Goal: Task Accomplishment & Management: Complete application form

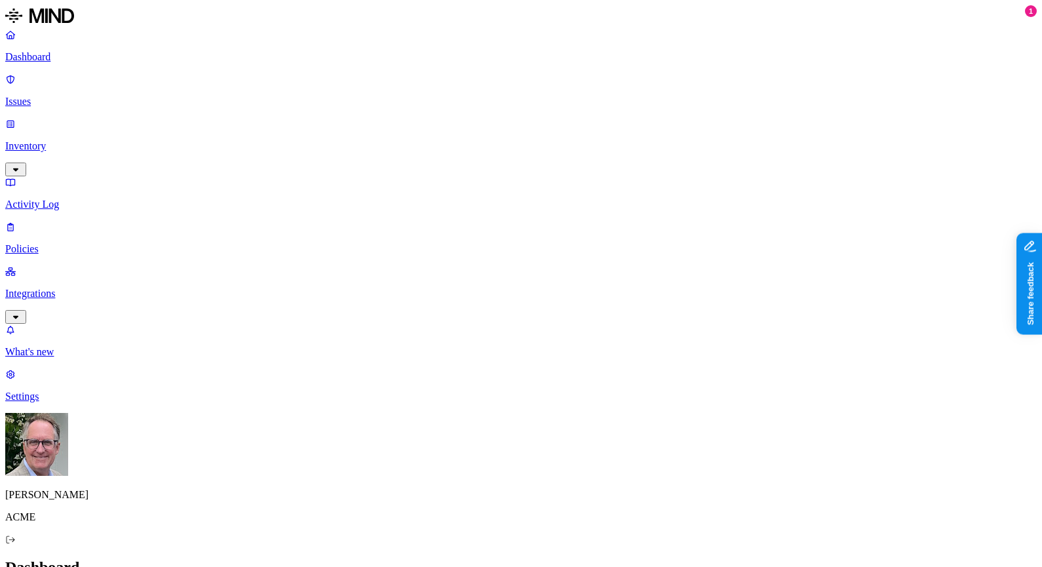
click at [58, 243] on p "Policies" at bounding box center [521, 249] width 1032 height 12
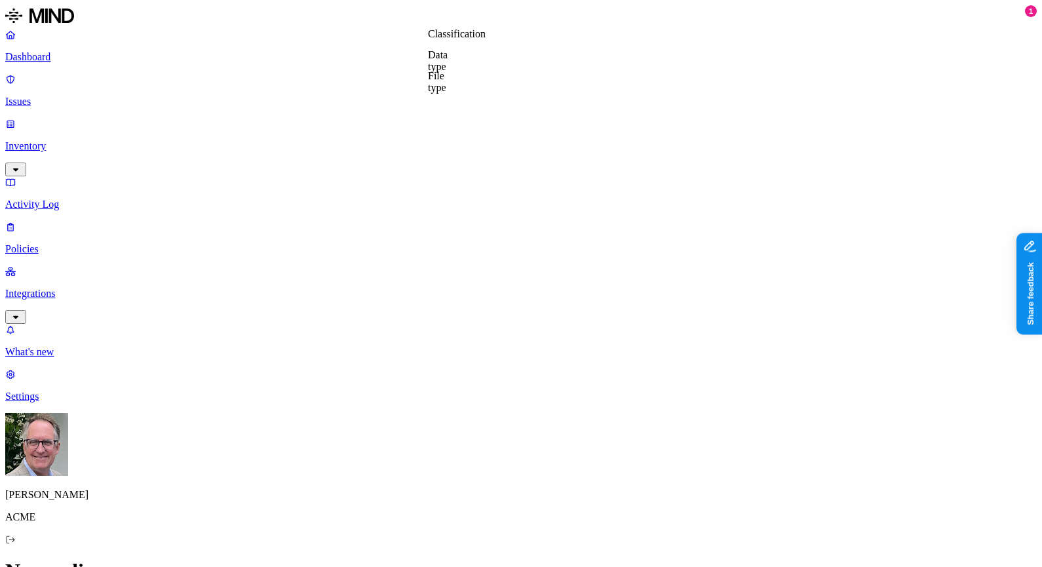
click at [442, 62] on label "Data type" at bounding box center [438, 60] width 20 height 23
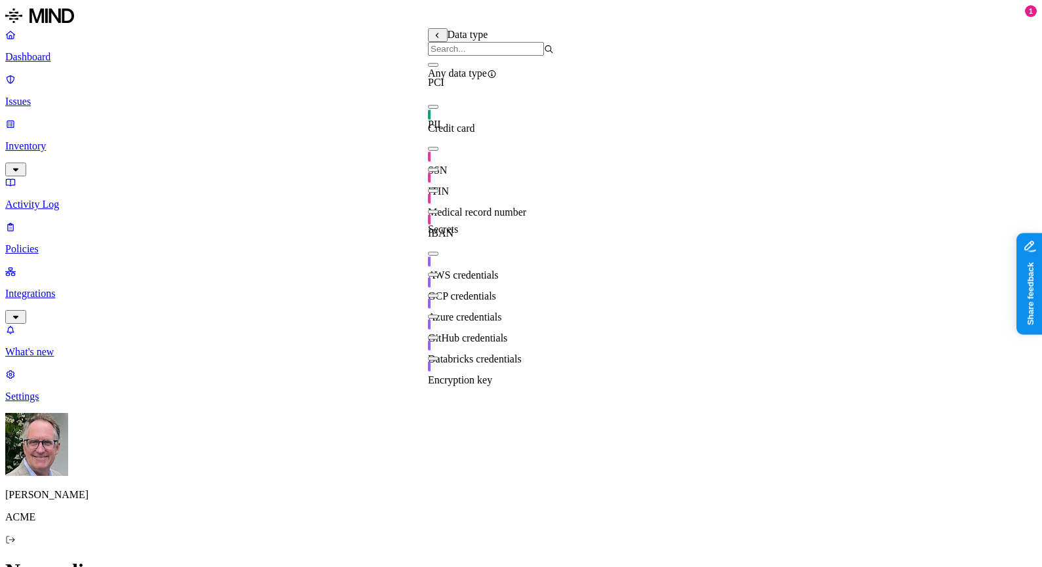
click at [439, 151] on button "button" at bounding box center [433, 149] width 10 height 4
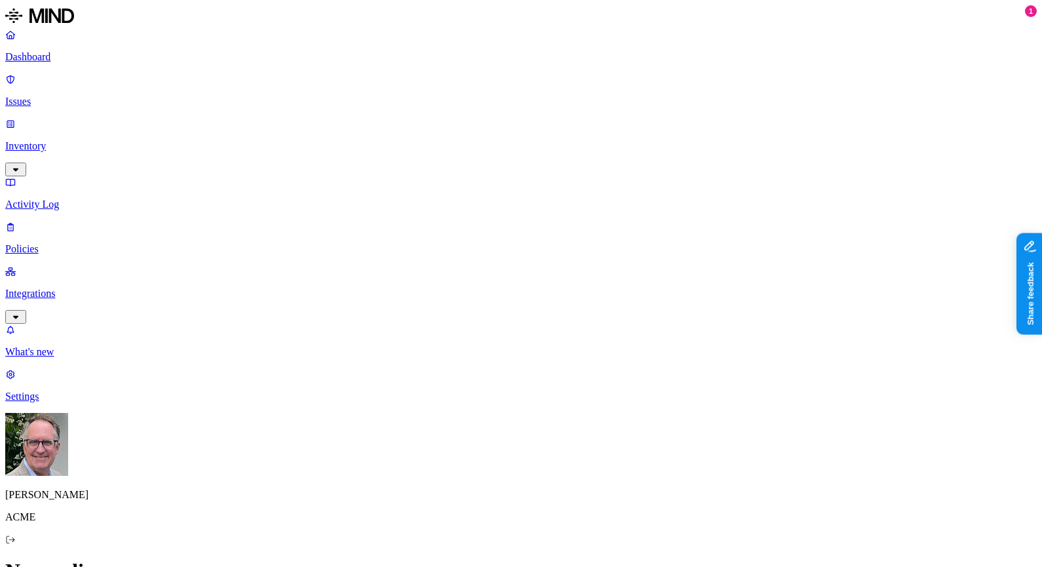
click at [463, 39] on label "Classification" at bounding box center [457, 33] width 58 height 11
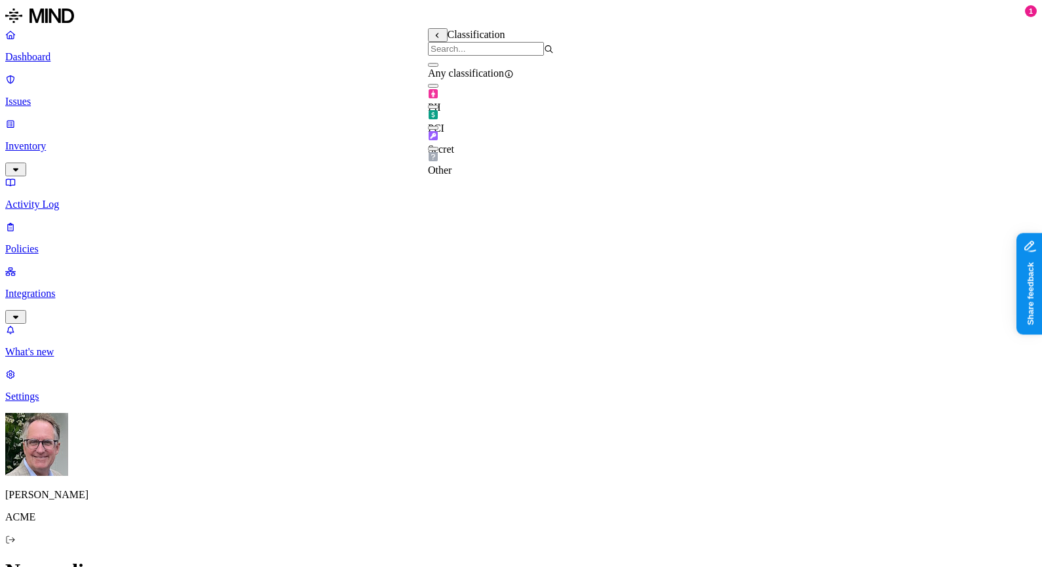
click at [439, 130] on button "button" at bounding box center [433, 128] width 10 height 4
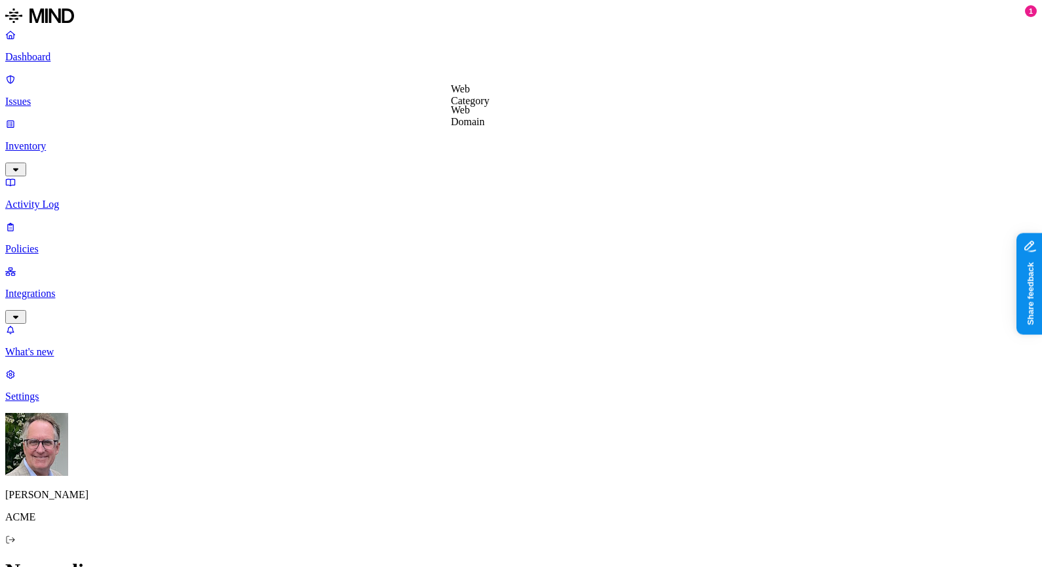
click at [475, 103] on label "Web Category" at bounding box center [470, 94] width 39 height 23
click at [472, 118] on label "Web Domain" at bounding box center [468, 115] width 34 height 23
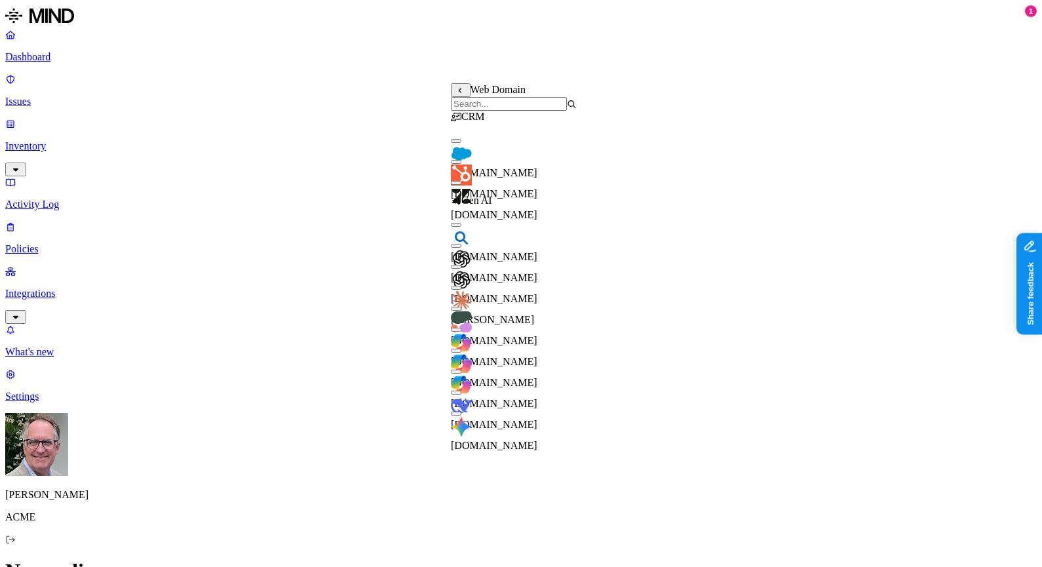
click at [475, 111] on input "search" at bounding box center [509, 104] width 116 height 14
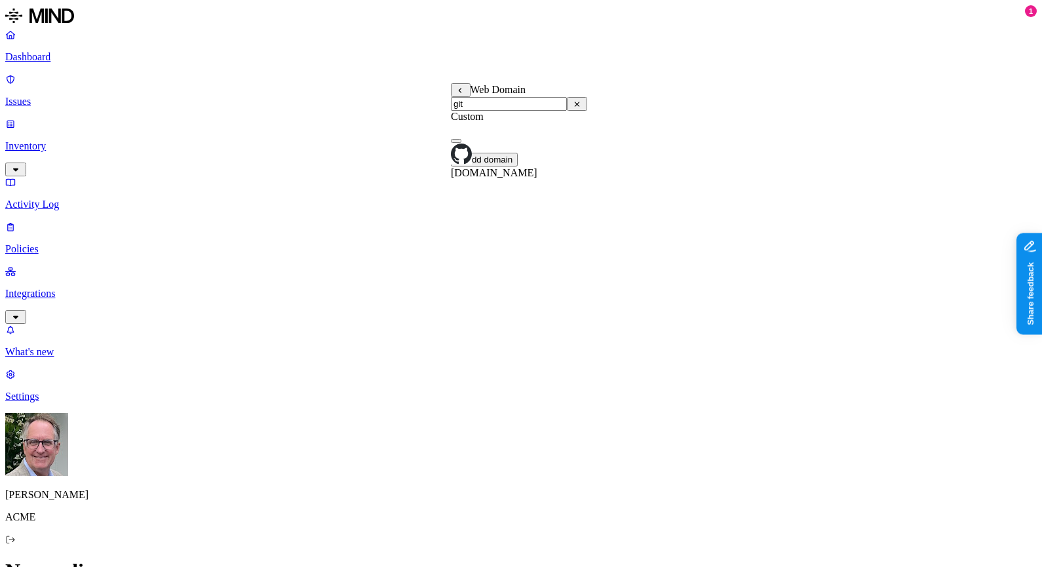
type input "git"
click at [471, 157] on div "[DOMAIN_NAME]" at bounding box center [519, 155] width 136 height 47
click at [468, 192] on label "Account type" at bounding box center [468, 191] width 35 height 23
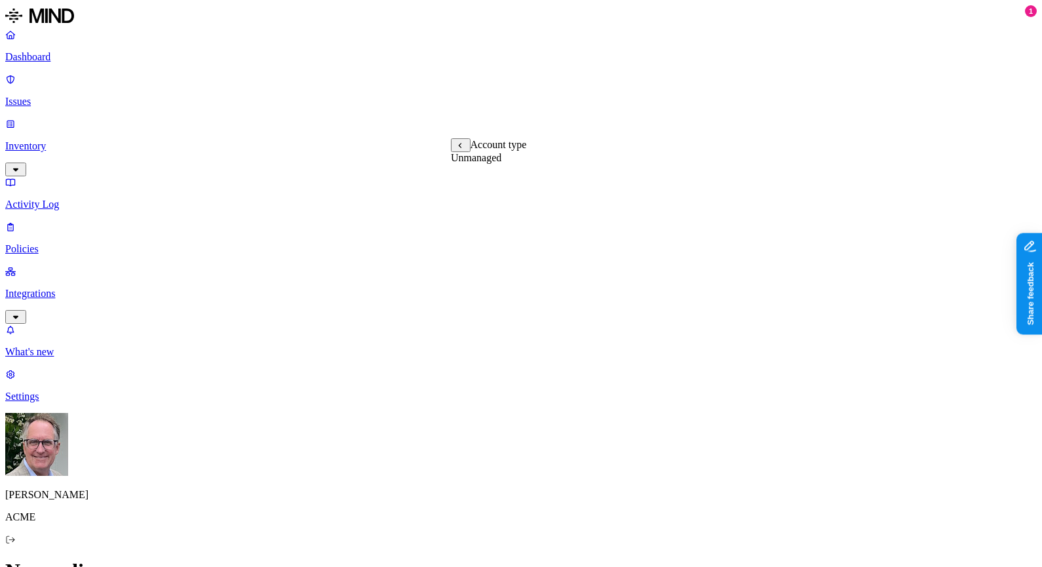
click at [474, 154] on label "Web Category" at bounding box center [470, 149] width 39 height 23
click at [475, 163] on input "search" at bounding box center [509, 159] width 116 height 14
type input "git"
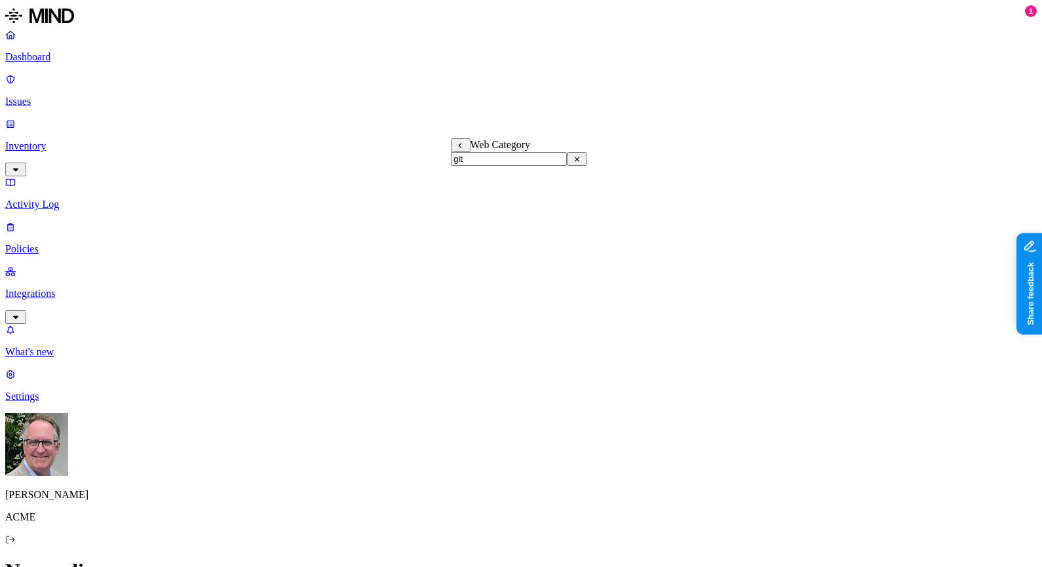
drag, startPoint x: 477, startPoint y: 168, endPoint x: 462, endPoint y: 166, distance: 14.6
click at [462, 166] on input "git" at bounding box center [509, 159] width 116 height 14
click at [468, 157] on label "Web Category" at bounding box center [470, 149] width 39 height 23
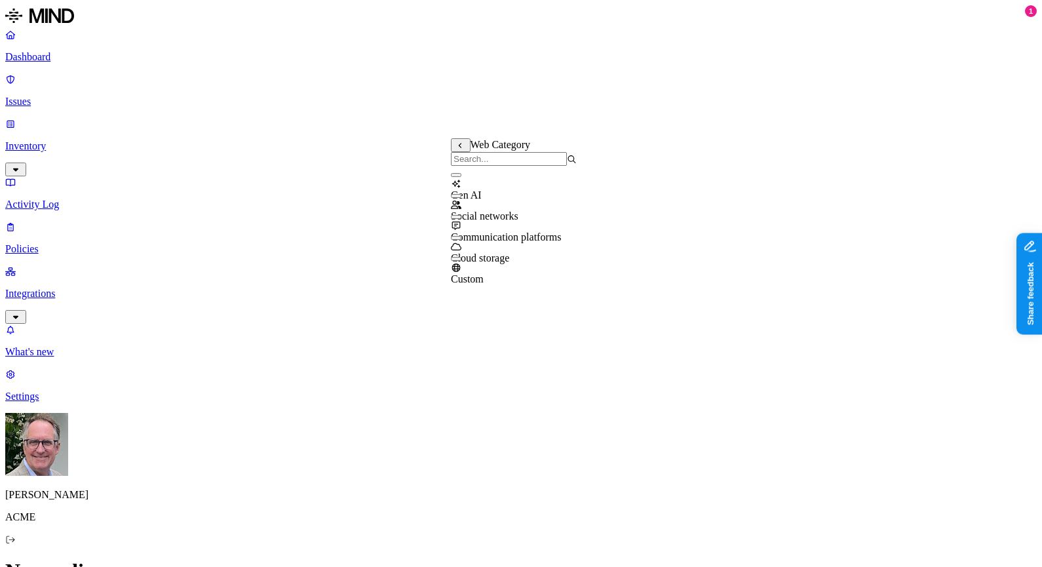
click at [461, 177] on button "button" at bounding box center [456, 175] width 10 height 4
type button "on"
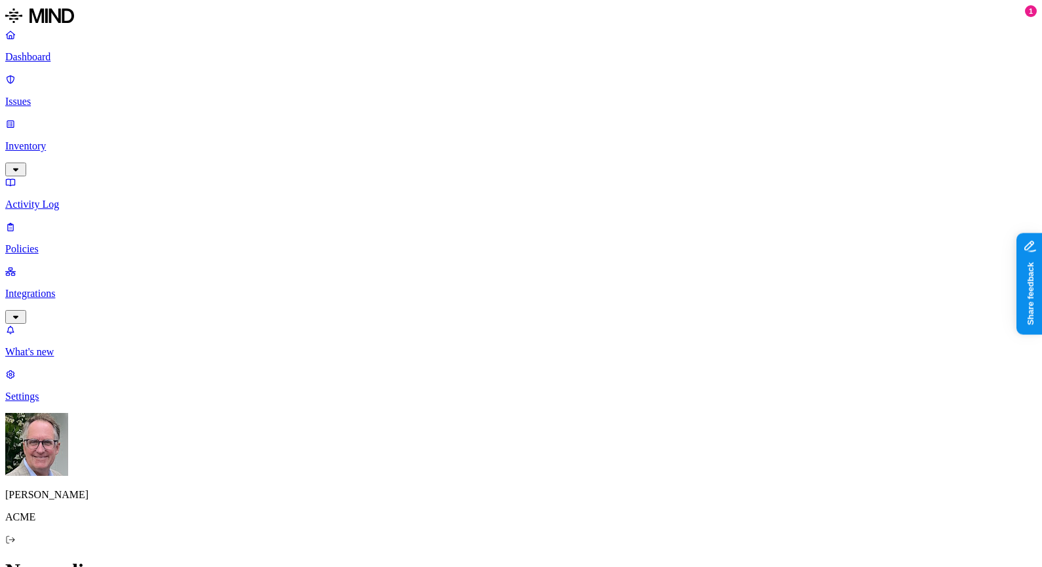
click at [465, 225] on label "Users" at bounding box center [454, 219] width 24 height 11
